Goal: Use online tool/utility

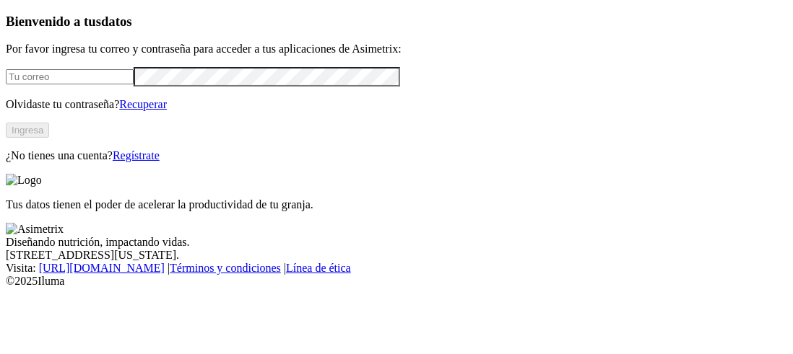
type input "[PERSON_NAME][EMAIL_ADDRESS][PERSON_NAME][DOMAIN_NAME]"
click at [49, 138] on button "Ingresa" at bounding box center [27, 130] width 43 height 15
